Goal: Task Accomplishment & Management: Complete application form

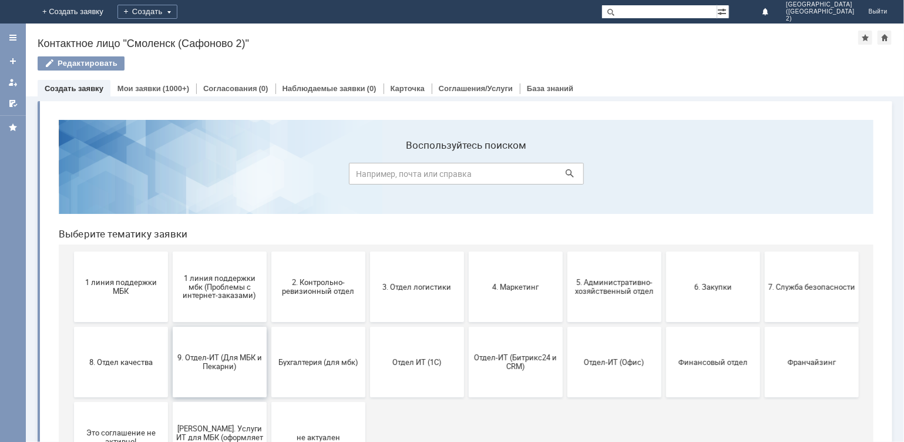
click at [232, 353] on span "9. Отдел-ИТ (Для МБК и Пекарни)" at bounding box center [219, 361] width 87 height 18
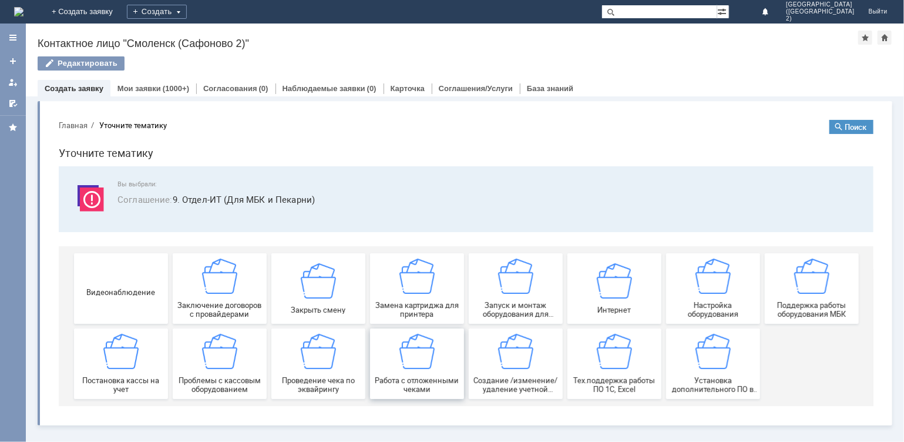
click at [430, 368] on div "Работа с отложенными чеками" at bounding box center [416, 363] width 87 height 60
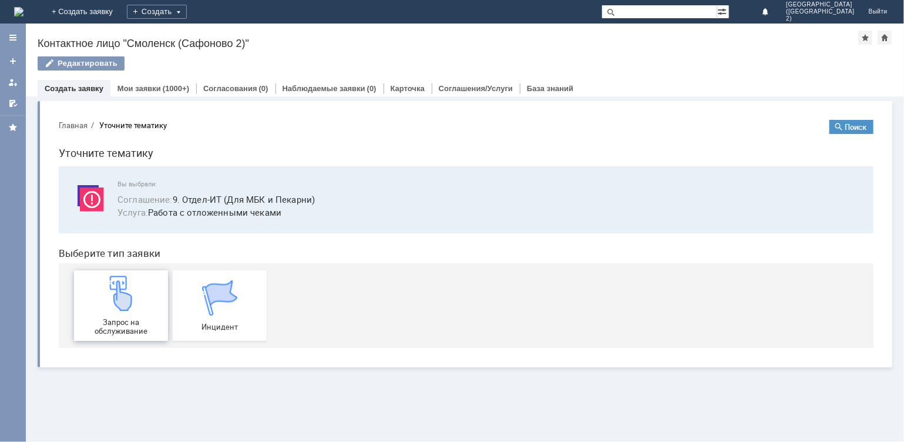
click at [116, 326] on span "Запрос на обслуживание" at bounding box center [120, 326] width 87 height 18
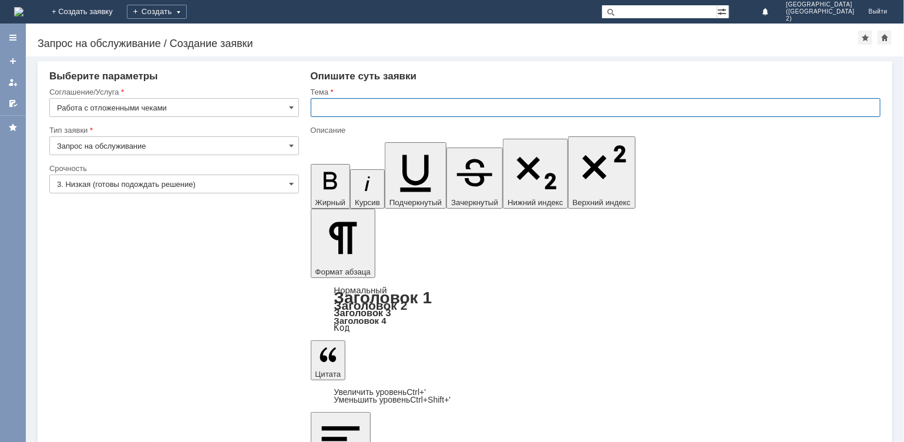
click at [354, 112] on input "text" at bounding box center [596, 107] width 570 height 19
type input "отмена чека"
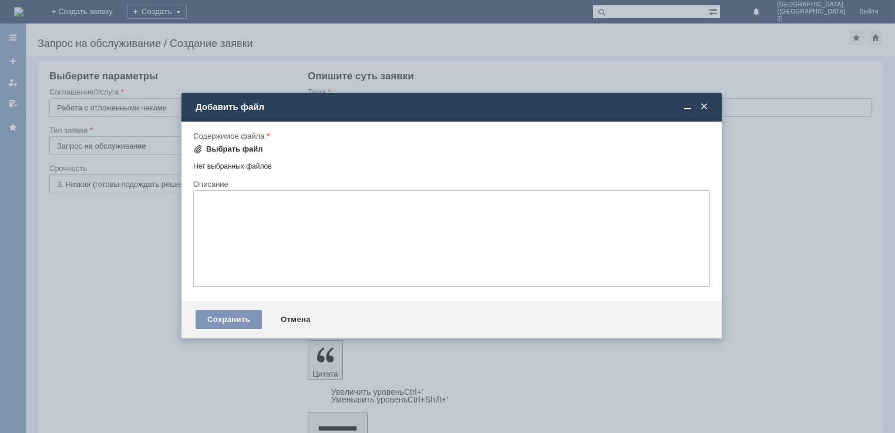
click at [240, 147] on div "Выбрать файл" at bounding box center [234, 149] width 57 height 9
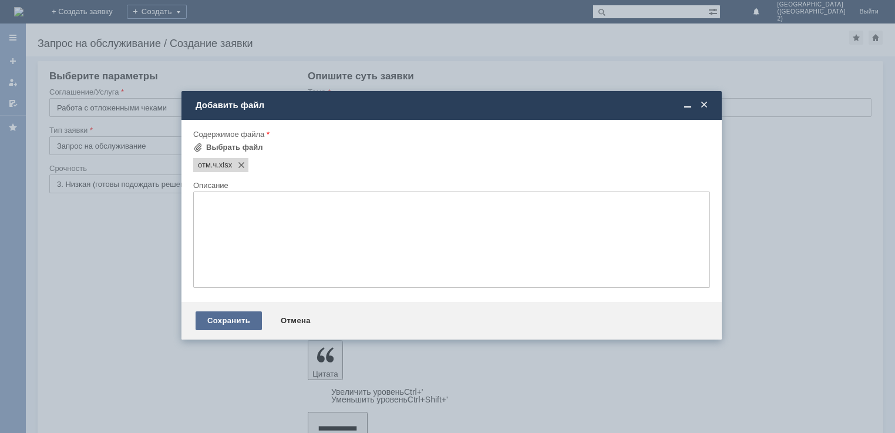
click at [244, 323] on div "Сохранить" at bounding box center [229, 320] width 66 height 19
